Goal: Navigation & Orientation: Understand site structure

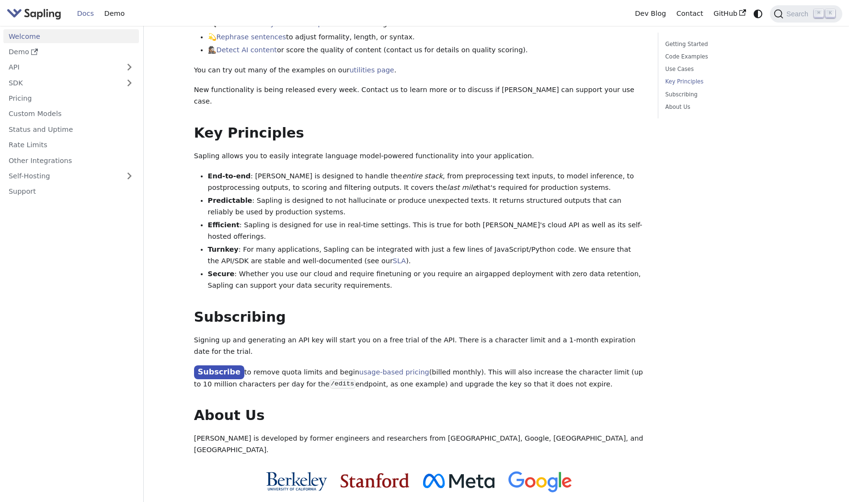
scroll to position [616, 0]
